Goal: Transaction & Acquisition: Purchase product/service

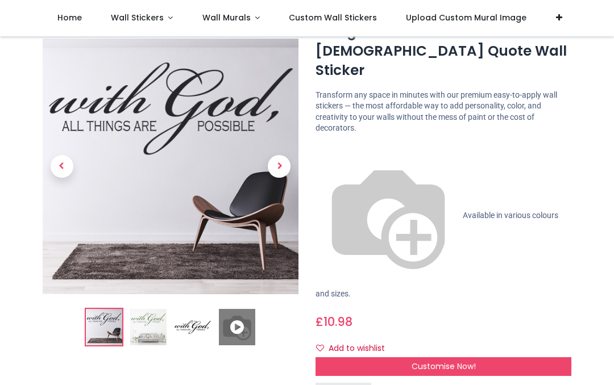
scroll to position [70, 0]
